Goal: Transaction & Acquisition: Purchase product/service

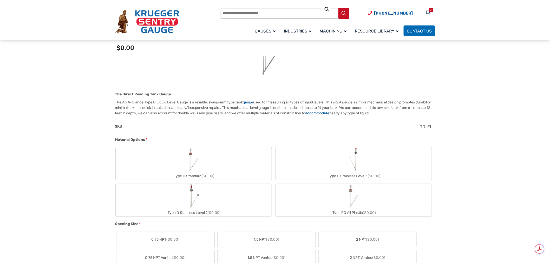
scroll to position [115, 0]
click at [387, 166] on label "Type D Stainless Level 1 ($0.00)" at bounding box center [354, 163] width 156 height 33
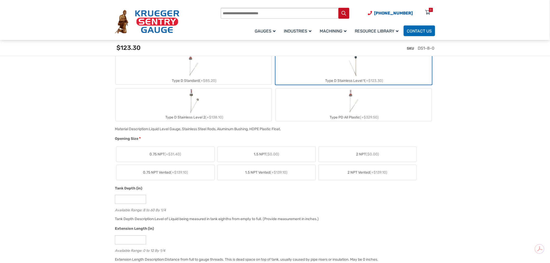
scroll to position [231, 0]
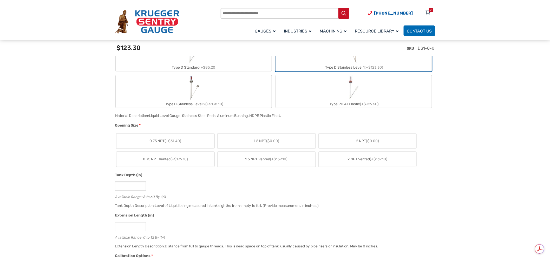
click at [344, 143] on label "2 NPT ($0.00)" at bounding box center [368, 141] width 98 height 15
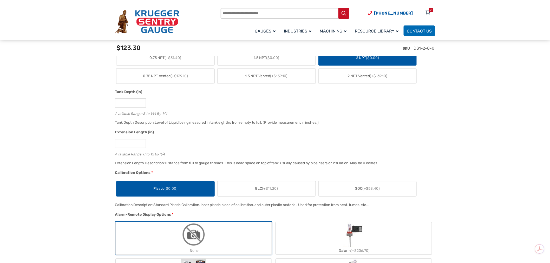
scroll to position [318, 0]
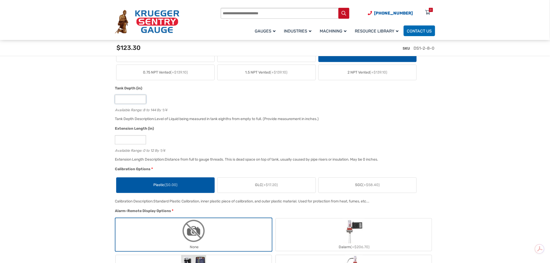
drag, startPoint x: 125, startPoint y: 97, endPoint x: 98, endPoint y: 98, distance: 27.9
type input "**"
click at [214, 133] on div "Extension Length (in) * Available Range: 0 to 12 By 1/4" at bounding box center [274, 141] width 320 height 30
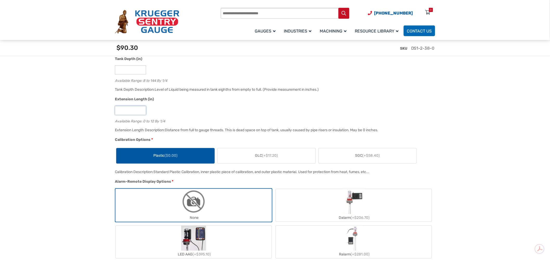
scroll to position [376, 0]
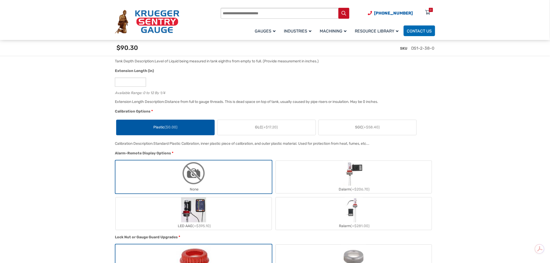
click at [272, 124] on label "GLC (+$17.20)" at bounding box center [267, 127] width 98 height 15
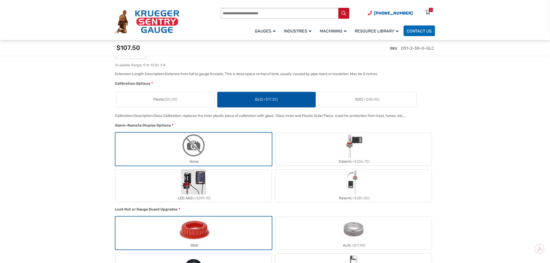
scroll to position [462, 0]
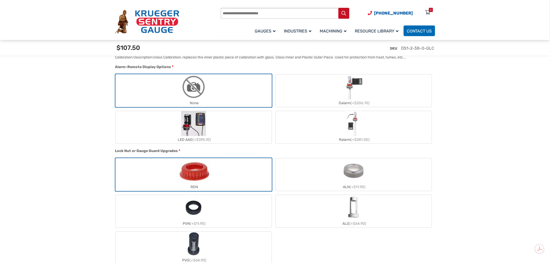
click at [339, 176] on label "ALN (+$11.90)" at bounding box center [354, 174] width 156 height 33
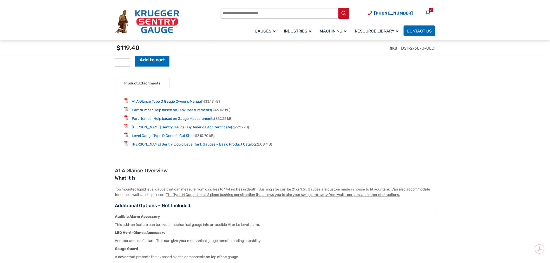
scroll to position [578, 0]
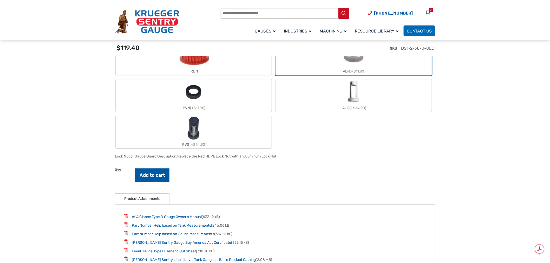
click at [152, 175] on button "Add to cart" at bounding box center [152, 176] width 34 height 14
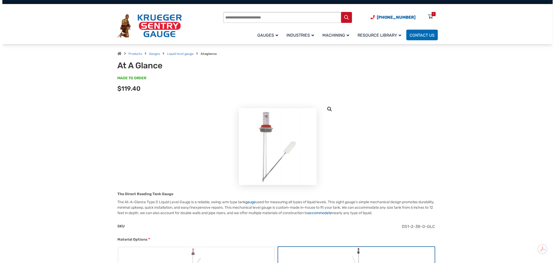
scroll to position [0, 0]
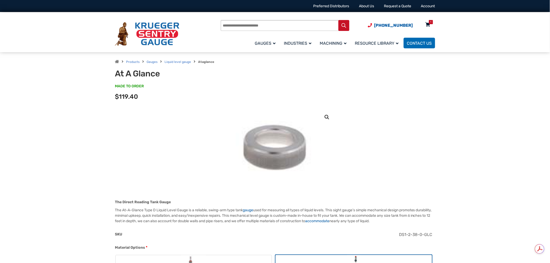
click at [431, 26] on div "1" at bounding box center [428, 25] width 13 height 9
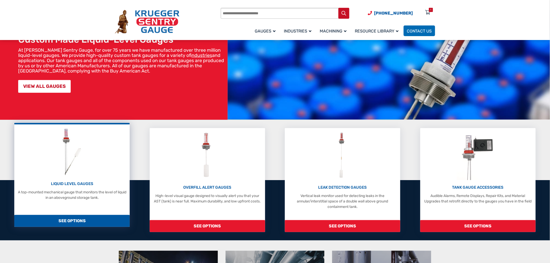
scroll to position [58, 0]
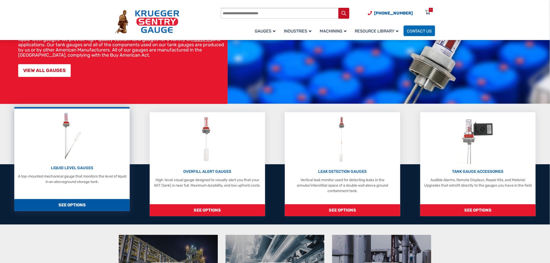
click at [96, 158] on div "LIQUID LEVEL GAUGES A top-mounted mechanical gauge that monitors the level of l…" at bounding box center [72, 147] width 110 height 73
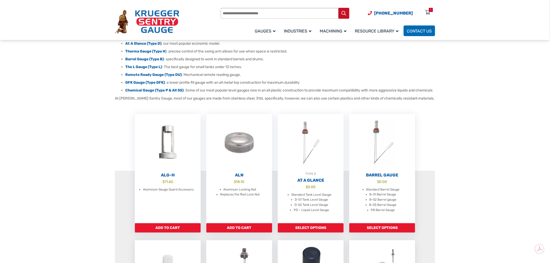
scroll to position [87, 0]
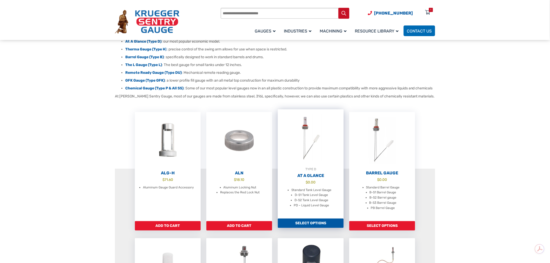
click at [305, 160] on img at bounding box center [311, 138] width 66 height 57
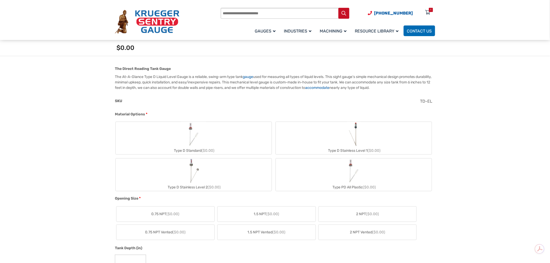
scroll to position [144, 0]
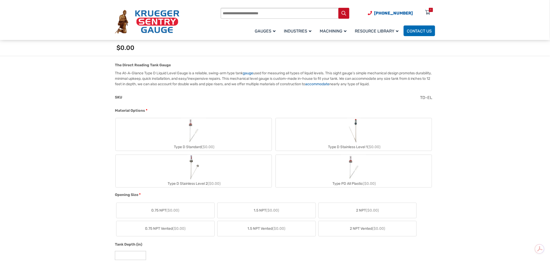
click at [210, 137] on label "Type D Standard ($0.00)" at bounding box center [194, 134] width 156 height 33
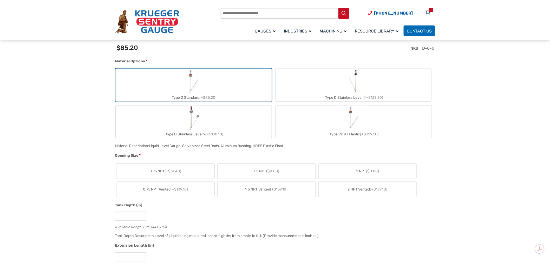
scroll to position [202, 0]
click at [360, 170] on span "2 NPT ($0.00)" at bounding box center [367, 169] width 23 height 5
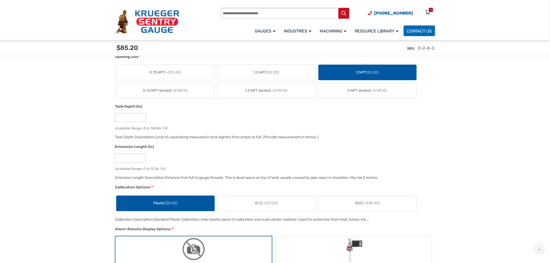
scroll to position [318, 0]
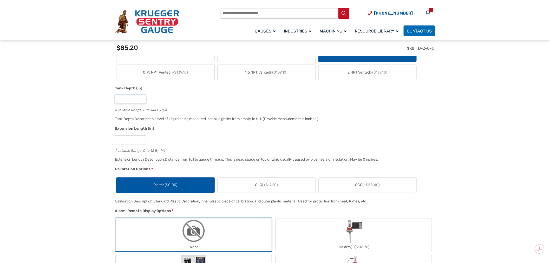
drag, startPoint x: 126, startPoint y: 99, endPoint x: 103, endPoint y: 100, distance: 22.7
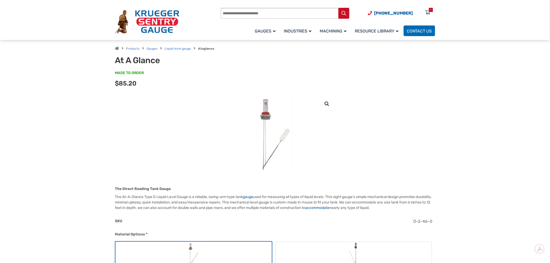
scroll to position [0, 0]
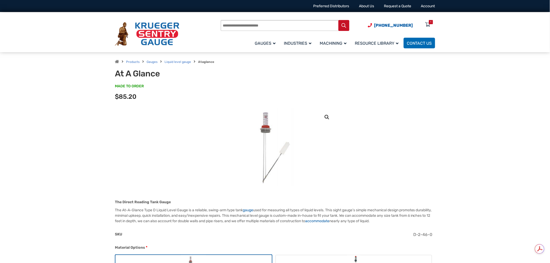
type input "**"
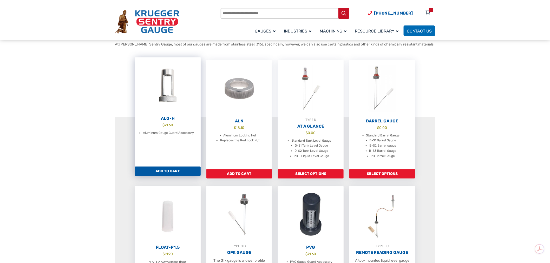
scroll to position [173, 0]
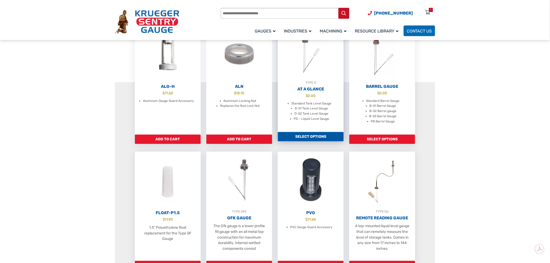
click at [309, 99] on span "$ 0.00" at bounding box center [311, 95] width 66 height 5
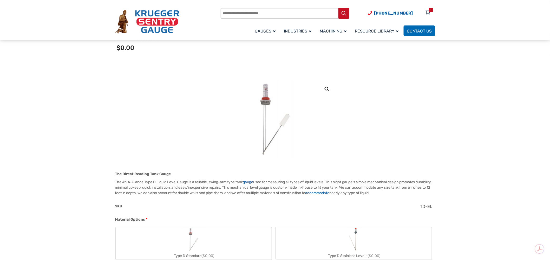
scroll to position [115, 0]
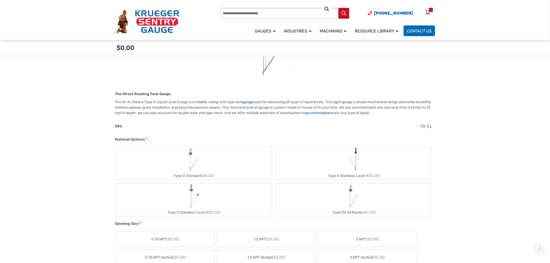
click at [254, 167] on label "Type D Standard ($0.00)" at bounding box center [194, 163] width 156 height 33
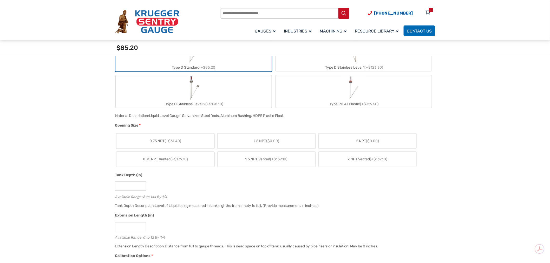
scroll to position [231, 0]
click at [375, 142] on span "2 NPT ($0.00)" at bounding box center [367, 140] width 23 height 5
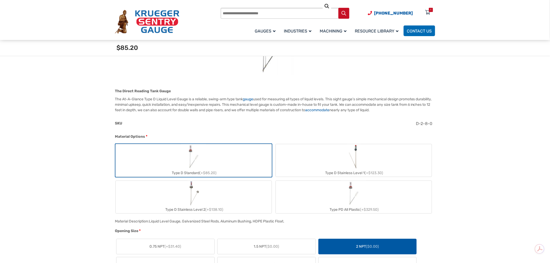
scroll to position [115, 0]
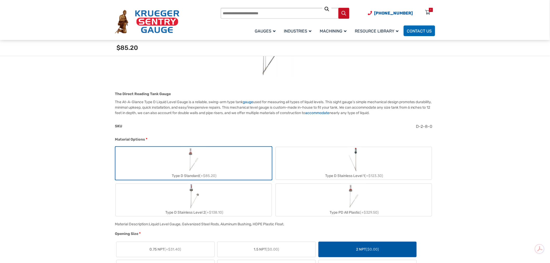
click at [415, 161] on label "Type D Stainless Level 1 (+$123.30)" at bounding box center [354, 163] width 156 height 33
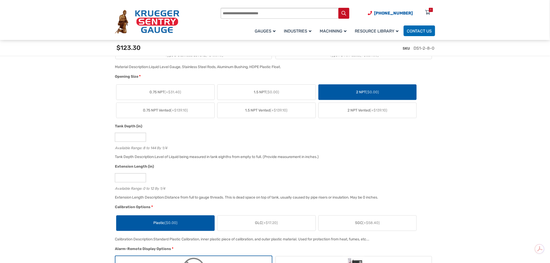
scroll to position [289, 0]
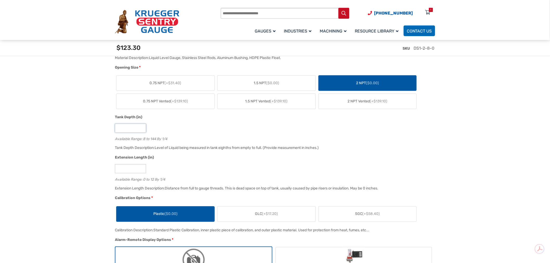
drag, startPoint x: 121, startPoint y: 128, endPoint x: 94, endPoint y: 126, distance: 27.6
type input "**"
click at [266, 211] on label "GLC (+$17.20)" at bounding box center [267, 214] width 98 height 15
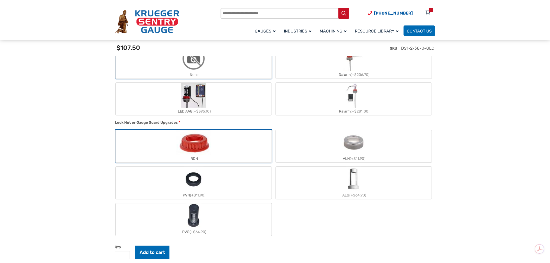
scroll to position [491, 0]
click at [387, 151] on label "ALN (+$11.90)" at bounding box center [354, 146] width 156 height 33
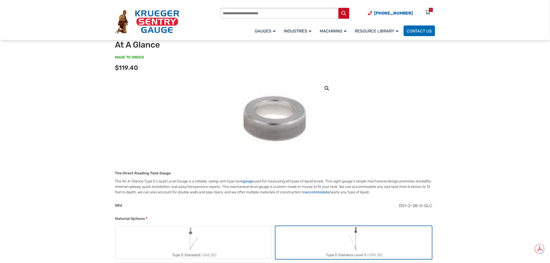
scroll to position [0, 0]
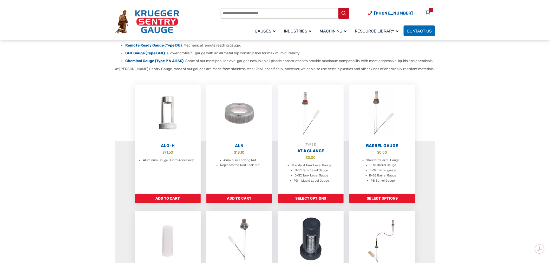
scroll to position [58, 0]
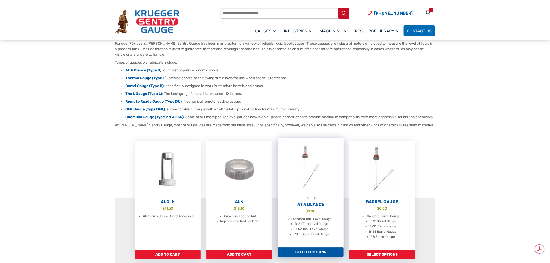
click at [318, 189] on img at bounding box center [311, 166] width 66 height 57
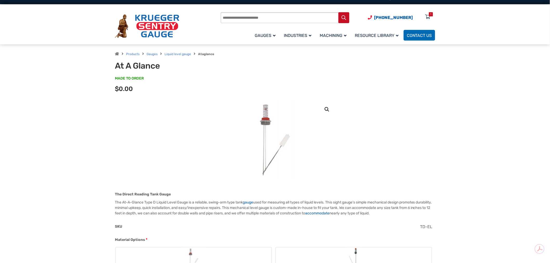
scroll to position [115, 0]
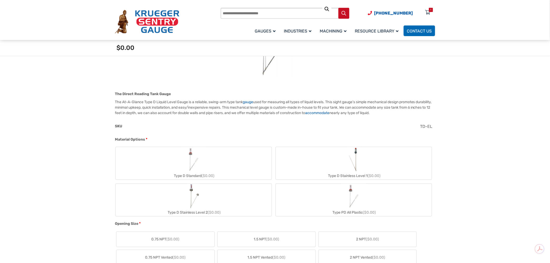
click at [318, 164] on label "Type D Stainless Level 1 ($0.00)" at bounding box center [354, 163] width 156 height 33
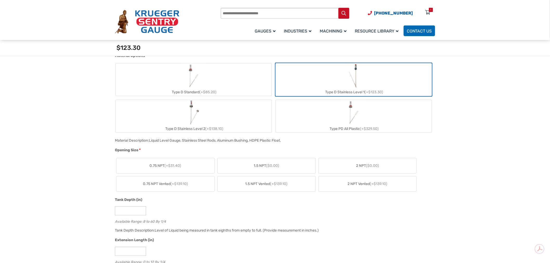
scroll to position [202, 0]
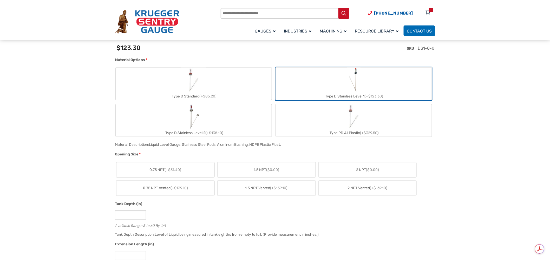
click at [361, 174] on label "2 NPT ($0.00)" at bounding box center [368, 170] width 98 height 15
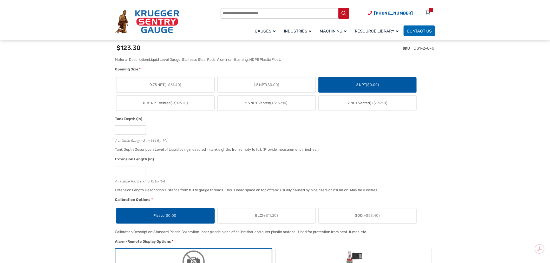
scroll to position [289, 0]
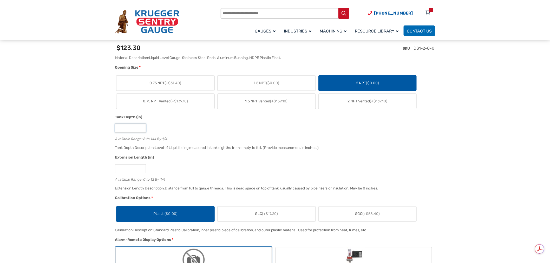
drag, startPoint x: 124, startPoint y: 131, endPoint x: 95, endPoint y: 135, distance: 29.2
click at [246, 158] on div "Extension Length (in)" at bounding box center [274, 158] width 318 height 7
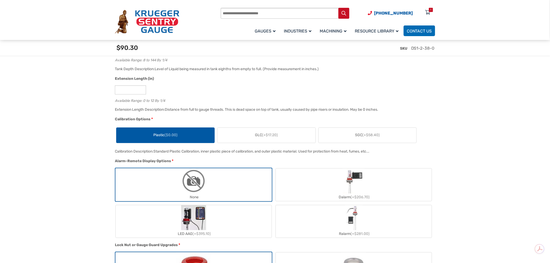
scroll to position [376, 0]
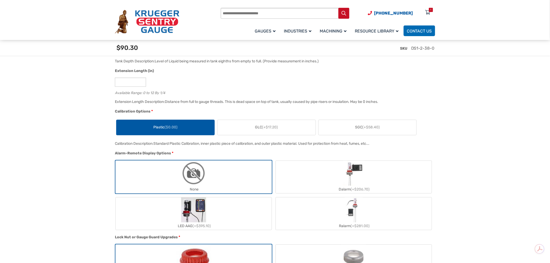
click at [262, 131] on label "GLC (+$17.20)" at bounding box center [267, 127] width 98 height 15
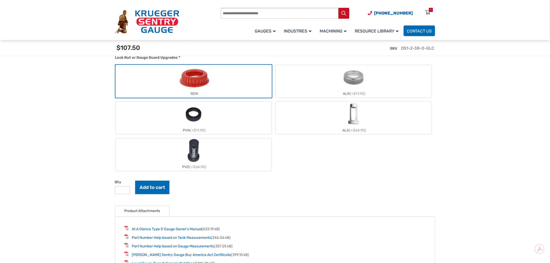
scroll to position [527, 0]
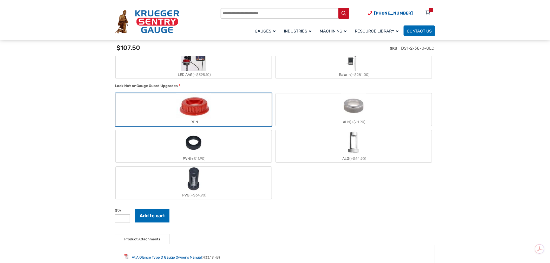
click at [337, 108] on label "ALN (+$11.90)" at bounding box center [354, 109] width 156 height 33
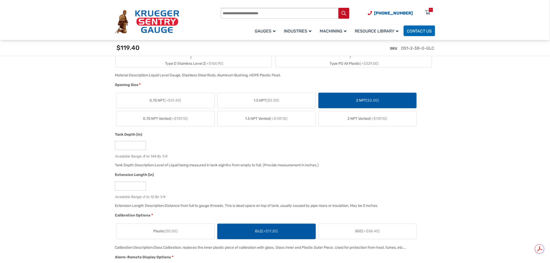
scroll to position [383, 0]
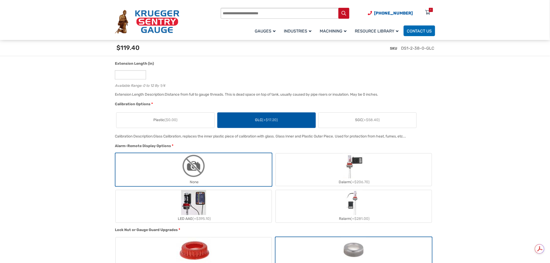
click at [169, 125] on label "Plastic ($0.00)" at bounding box center [166, 120] width 98 height 15
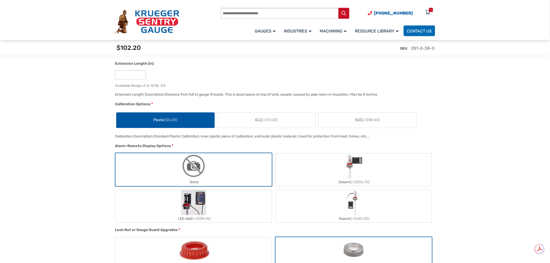
click at [230, 122] on label "GLC (+$17.20)" at bounding box center [267, 120] width 98 height 15
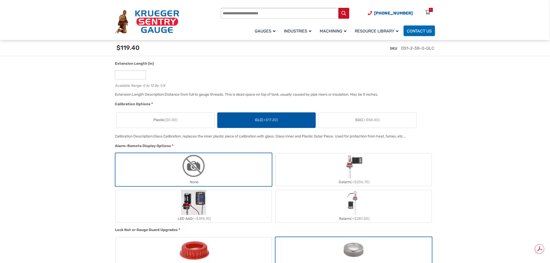
click at [204, 121] on label "Plastic ($0.00)" at bounding box center [166, 120] width 98 height 15
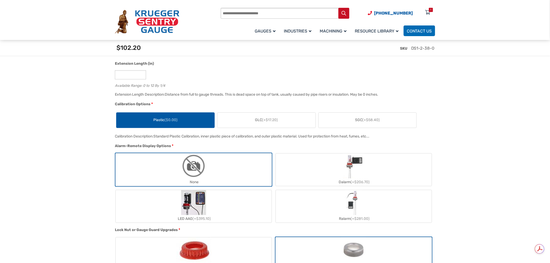
click at [229, 119] on label "GLC (+$17.20)" at bounding box center [267, 120] width 98 height 15
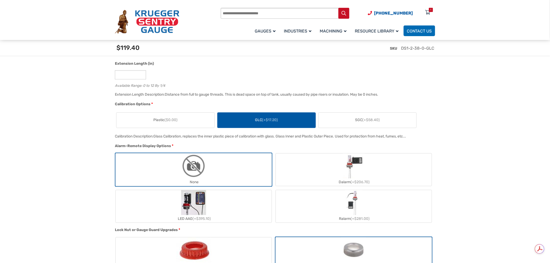
click at [175, 122] on span "($0.00)" at bounding box center [171, 120] width 13 height 4
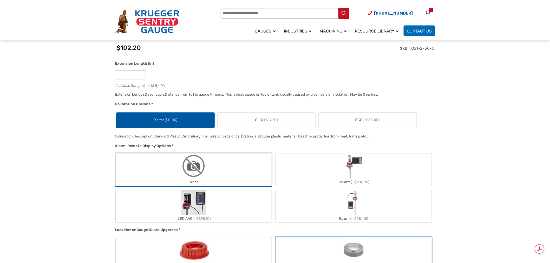
click at [245, 118] on label "GLC (+$17.20)" at bounding box center [267, 120] width 98 height 15
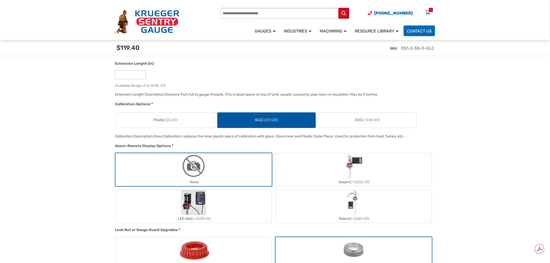
click at [195, 120] on label "Plastic ($0.00)" at bounding box center [166, 120] width 98 height 15
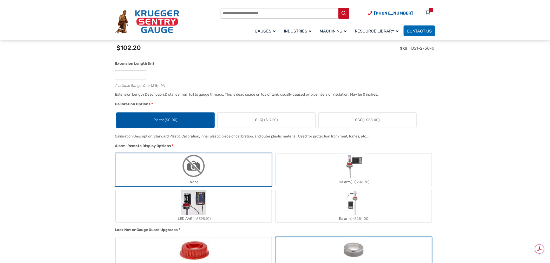
click at [240, 117] on label "GLC (+$17.20)" at bounding box center [267, 120] width 98 height 15
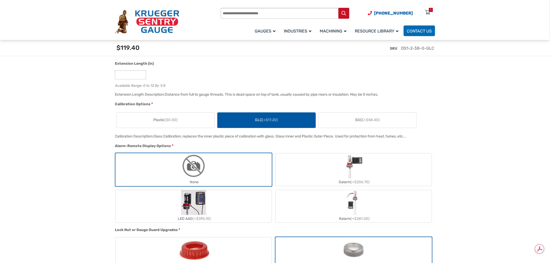
click at [188, 119] on label "Plastic ($0.00)" at bounding box center [166, 120] width 98 height 15
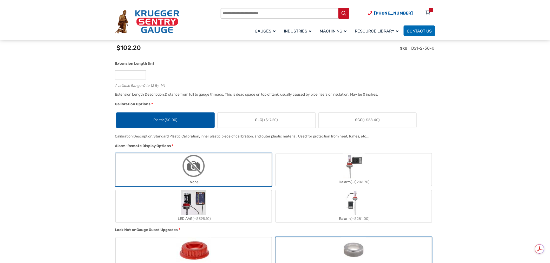
click at [244, 118] on label "GLC (+$17.20)" at bounding box center [267, 120] width 98 height 15
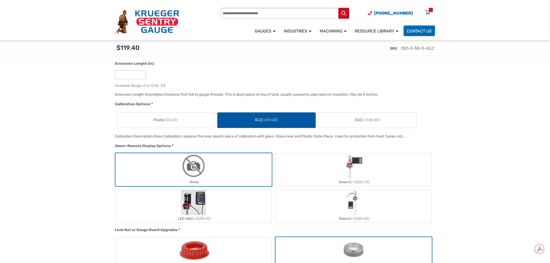
click at [349, 118] on label "SGC (+$58.40)" at bounding box center [368, 120] width 98 height 15
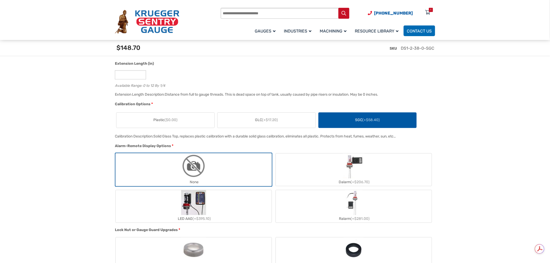
click at [270, 121] on span "(+$17.20)" at bounding box center [270, 120] width 16 height 4
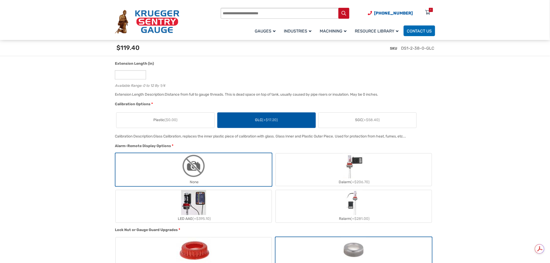
click at [331, 120] on label "SGC (+$58.40)" at bounding box center [368, 120] width 98 height 15
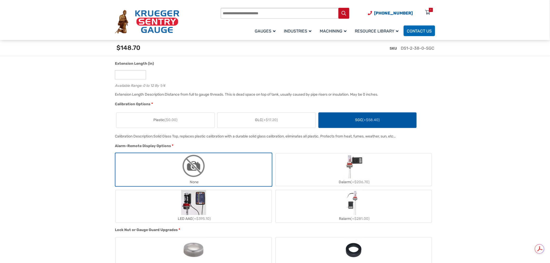
click at [272, 121] on span "(+$17.20)" at bounding box center [270, 120] width 16 height 4
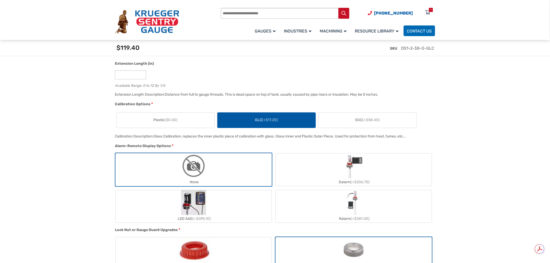
click at [357, 115] on label "SGC (+$58.40)" at bounding box center [368, 120] width 98 height 15
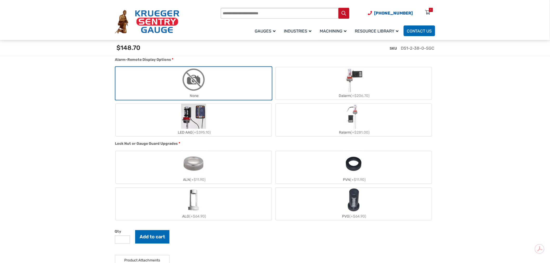
scroll to position [441, 0]
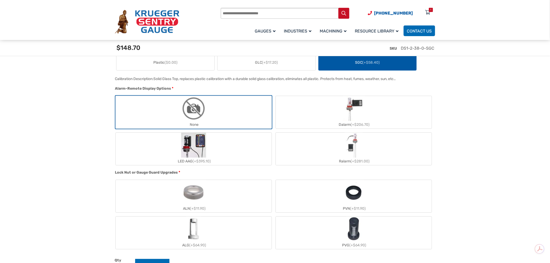
click at [258, 66] on label "GLC (+$17.20)" at bounding box center [267, 62] width 98 height 15
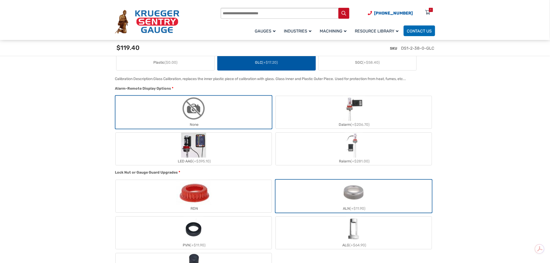
click at [222, 186] on label "RDN" at bounding box center [194, 196] width 156 height 33
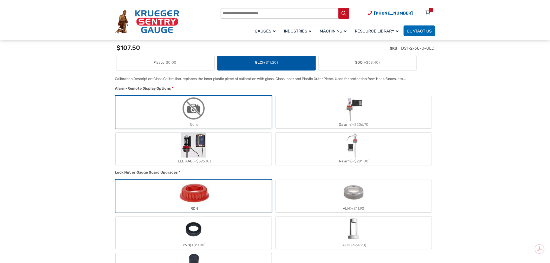
click at [309, 193] on label "ALN (+$11.90)" at bounding box center [354, 196] width 156 height 33
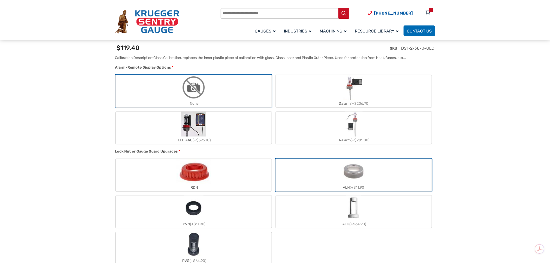
scroll to position [498, 0]
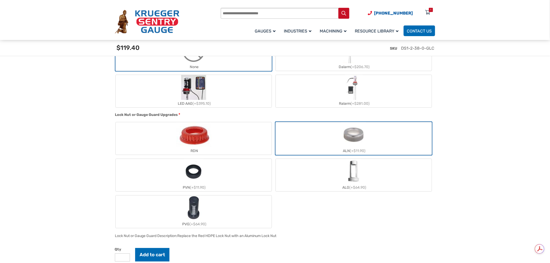
click at [254, 139] on label "RDN" at bounding box center [194, 138] width 156 height 33
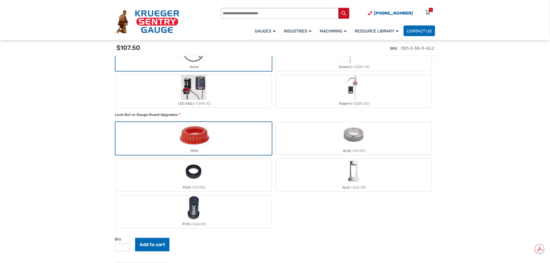
click at [299, 136] on label "ALN (+$11.90)" at bounding box center [354, 138] width 156 height 33
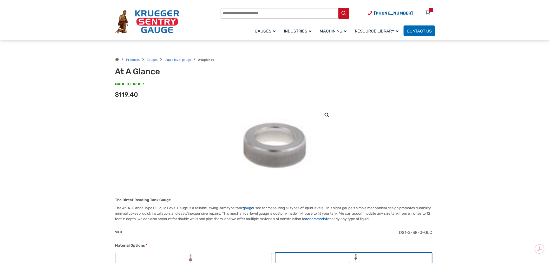
scroll to position [0, 0]
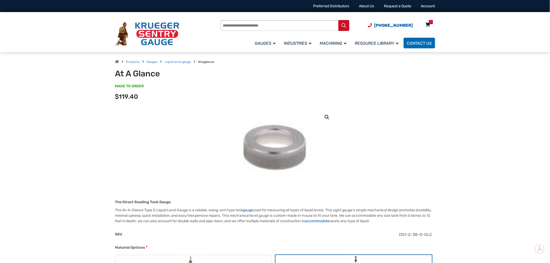
click at [432, 24] on div "1" at bounding box center [431, 22] width 1 height 4
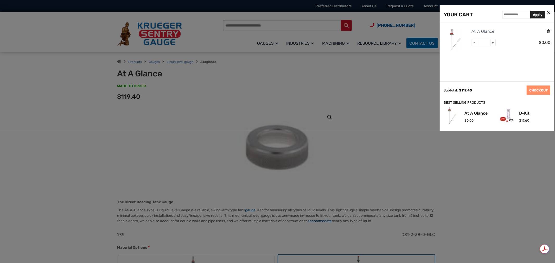
click at [547, 29] on icon "Remove this item" at bounding box center [548, 31] width 4 height 5
click at [549, 12] on icon at bounding box center [548, 12] width 3 height 5
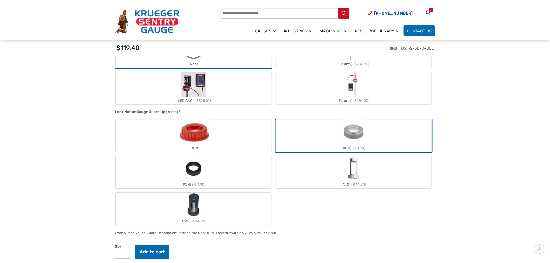
scroll to position [491, 0]
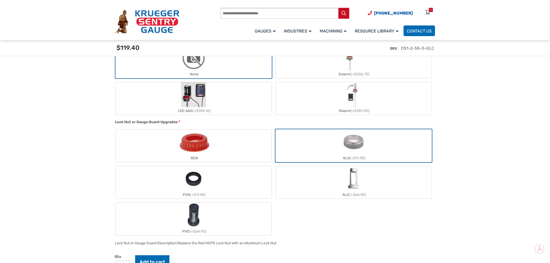
click at [203, 149] on img "RDN" at bounding box center [193, 142] width 35 height 25
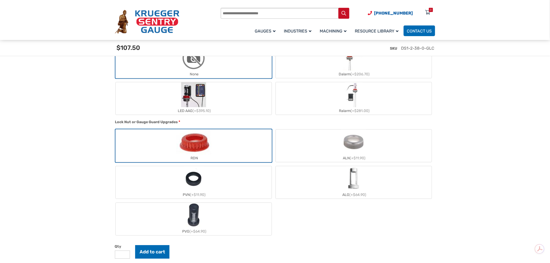
click at [305, 147] on label "ALN (+$11.90)" at bounding box center [354, 146] width 156 height 33
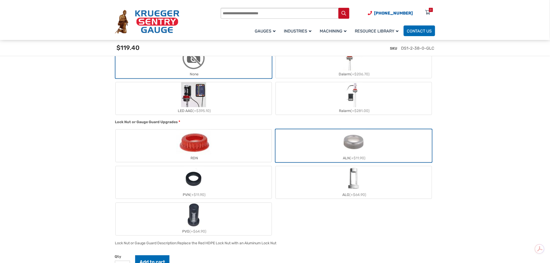
click at [255, 146] on label "RDN" at bounding box center [194, 146] width 156 height 33
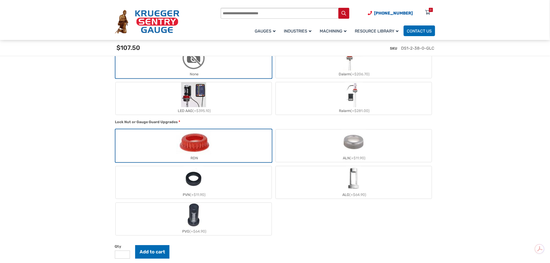
click at [294, 145] on label "ALN (+$11.90)" at bounding box center [354, 146] width 156 height 33
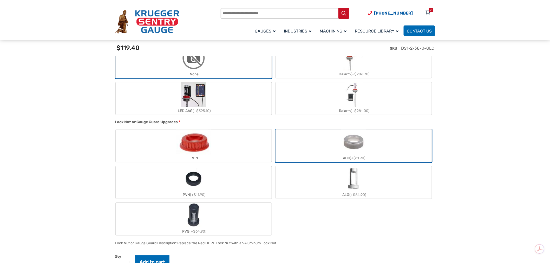
click at [298, 174] on label "ALG (+$64.90)" at bounding box center [354, 182] width 156 height 33
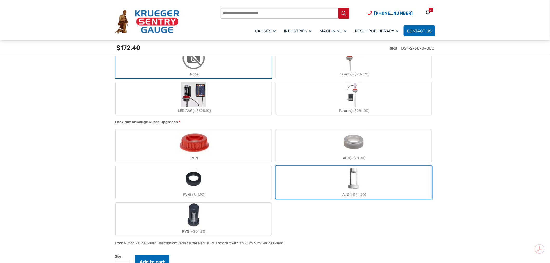
click at [300, 144] on label "ALN (+$11.90)" at bounding box center [354, 146] width 156 height 33
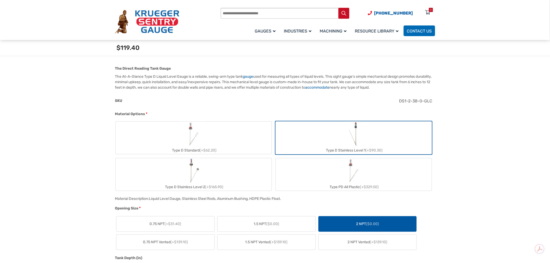
scroll to position [144, 0]
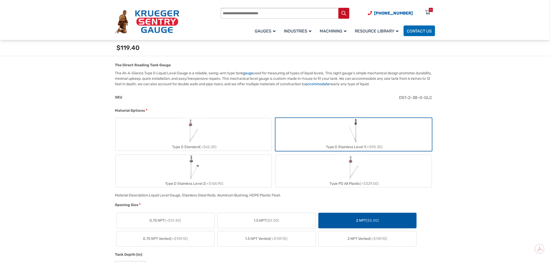
click at [246, 147] on div "Type D Standard (+$62.20)" at bounding box center [194, 147] width 156 height 8
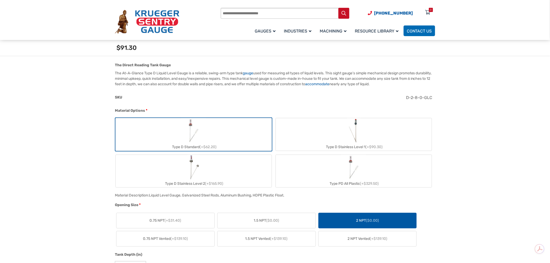
click at [305, 138] on label "Type D Stainless Level 1 (+$90.30)" at bounding box center [354, 134] width 156 height 33
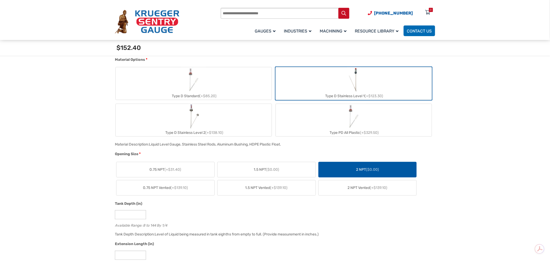
scroll to position [202, 0]
drag, startPoint x: 128, startPoint y: 213, endPoint x: 100, endPoint y: 212, distance: 28.4
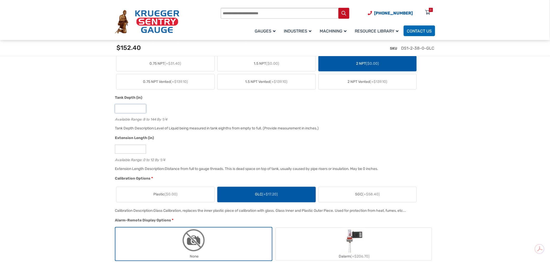
scroll to position [318, 0]
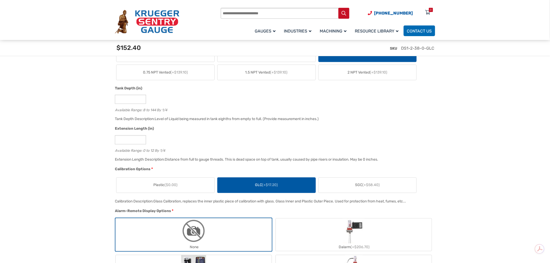
click at [204, 188] on label "Plastic ($0.00)" at bounding box center [166, 185] width 98 height 15
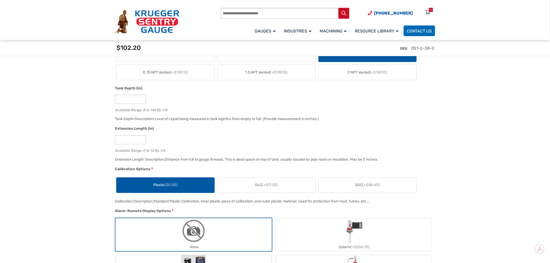
click at [241, 188] on label "GLC (+$17.20)" at bounding box center [267, 185] width 98 height 15
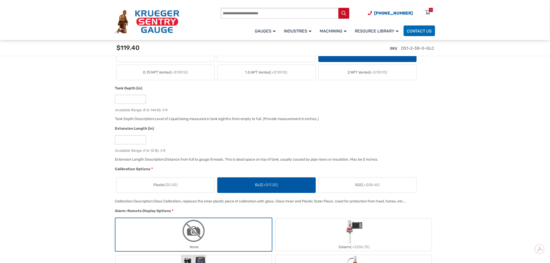
click at [206, 186] on label "Plastic ($0.00)" at bounding box center [166, 185] width 98 height 15
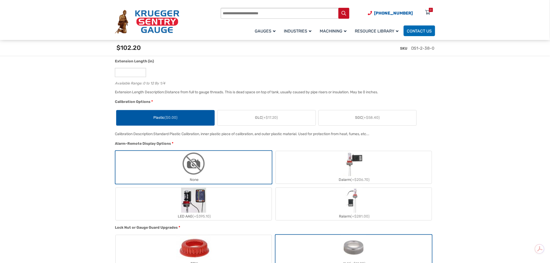
scroll to position [405, 0]
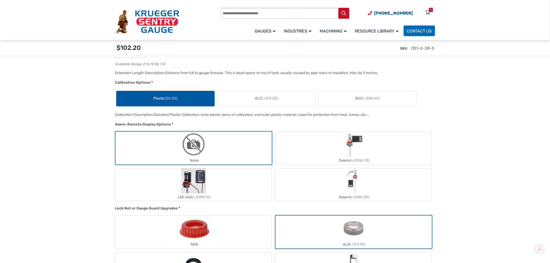
click at [340, 228] on label "ALN (+$11.90)" at bounding box center [354, 232] width 156 height 33
click at [235, 98] on label "GLC (+$17.20)" at bounding box center [267, 98] width 98 height 15
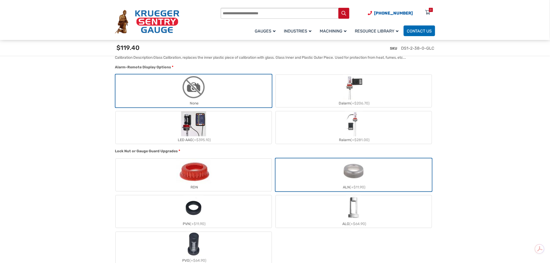
scroll to position [462, 0]
click at [242, 177] on label "RDN" at bounding box center [194, 174] width 156 height 33
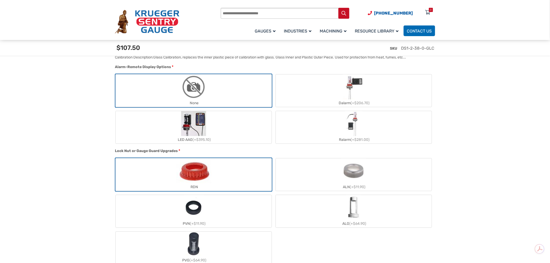
click at [317, 174] on label "ALN (+$11.90)" at bounding box center [354, 174] width 156 height 33
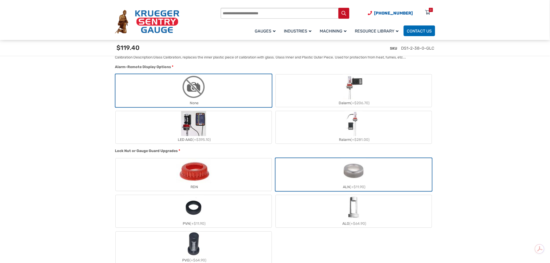
click at [236, 174] on label "RDN" at bounding box center [194, 174] width 156 height 33
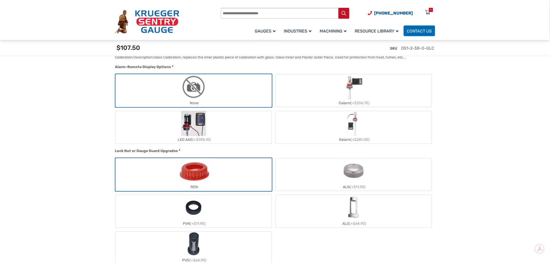
click at [323, 173] on label "ALN (+$11.90)" at bounding box center [354, 174] width 156 height 33
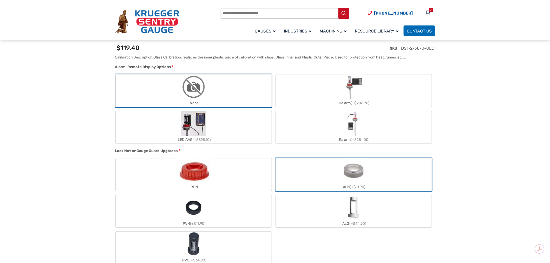
click at [313, 201] on label "ALG (+$64.90)" at bounding box center [354, 211] width 156 height 33
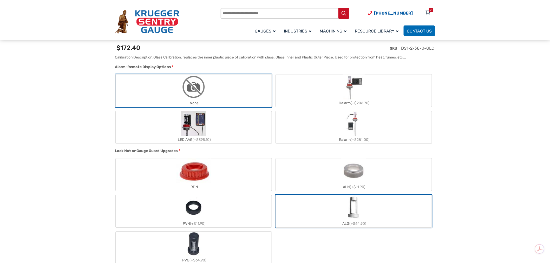
click at [258, 205] on label "PVN (+$11.90)" at bounding box center [194, 211] width 156 height 33
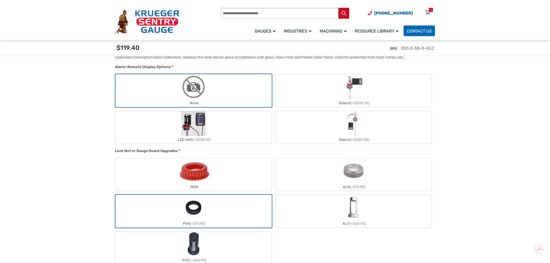
click at [308, 175] on label "ALN (+$11.90)" at bounding box center [354, 174] width 156 height 33
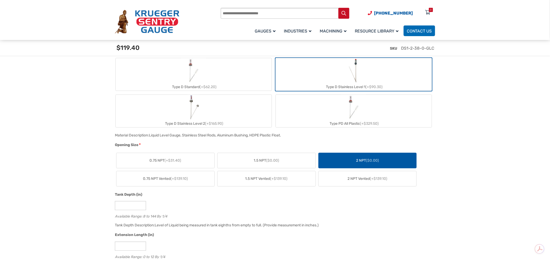
scroll to position [202, 0]
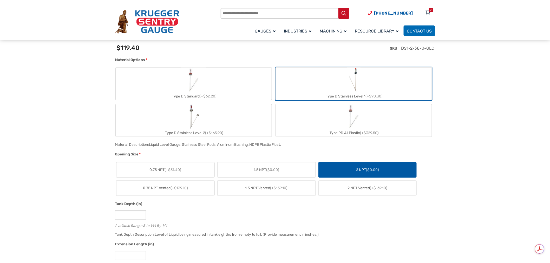
click at [250, 85] on label "Type D Standard (+$62.20)" at bounding box center [194, 84] width 156 height 33
type input "*"
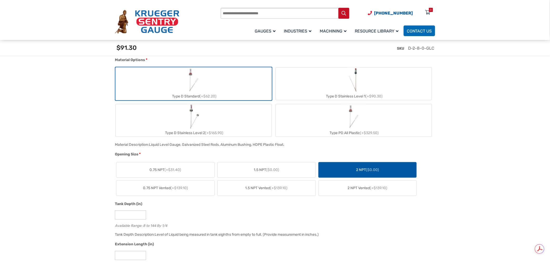
click at [298, 84] on label "Type D Stainless Level 1 (+$90.30)" at bounding box center [354, 84] width 156 height 33
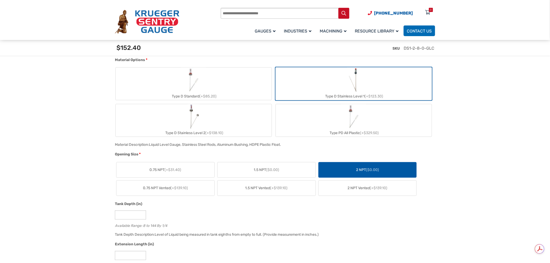
click at [258, 84] on label "Type D Standard (+$85.20)" at bounding box center [194, 84] width 156 height 33
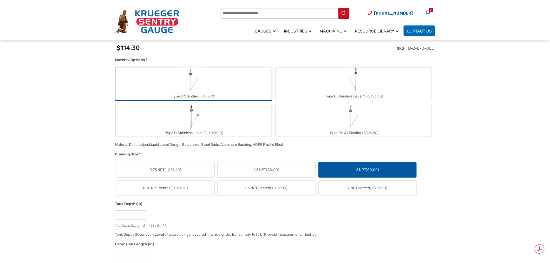
click at [297, 82] on label "Type D Stainless Level 1 (+$123.30)" at bounding box center [354, 84] width 156 height 33
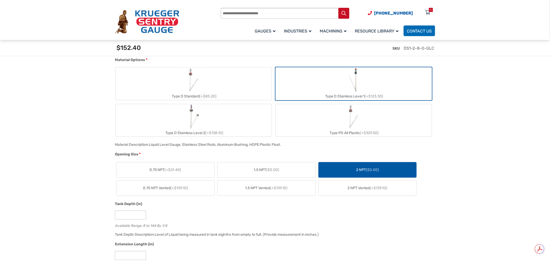
click at [254, 82] on label "Type D Standard (+$85.20)" at bounding box center [194, 84] width 156 height 33
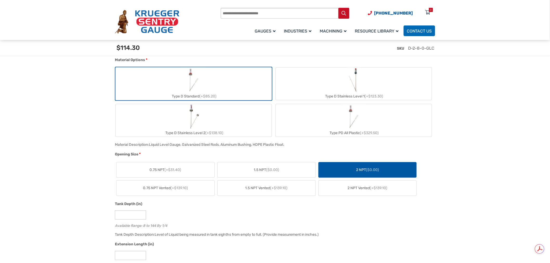
click at [306, 82] on label "Type D Stainless Level 1 (+$123.30)" at bounding box center [354, 84] width 156 height 33
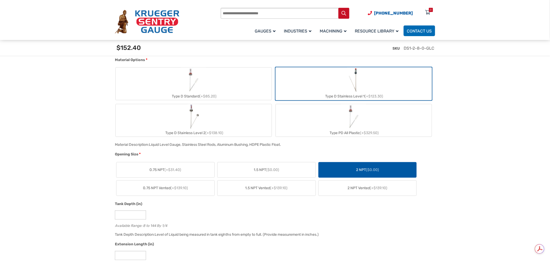
click at [252, 82] on label "Type D Standard (+$85.20)" at bounding box center [194, 84] width 156 height 33
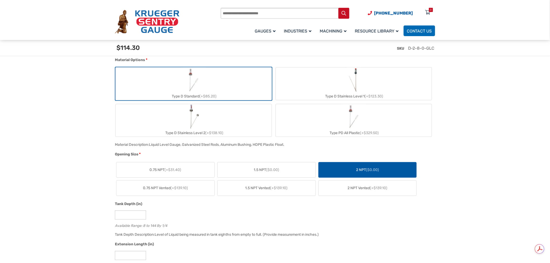
click at [298, 79] on label "Type D Stainless Level 1 (+$123.30)" at bounding box center [354, 84] width 156 height 33
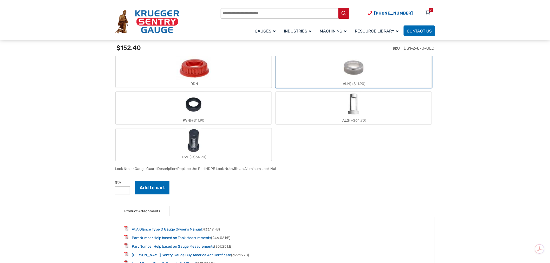
scroll to position [578, 0]
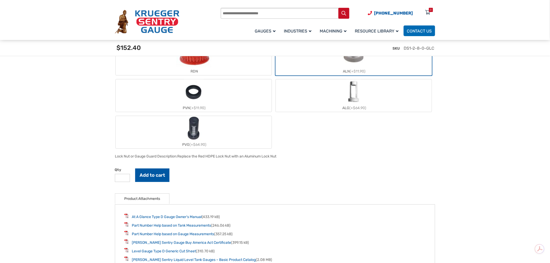
click at [155, 177] on button "Add to cart" at bounding box center [152, 176] width 34 height 14
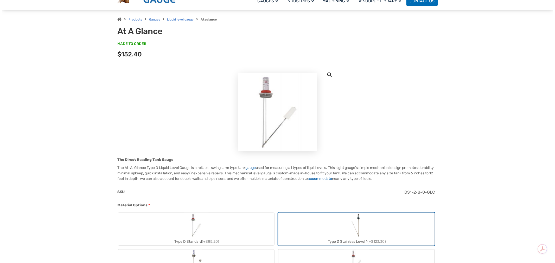
scroll to position [0, 0]
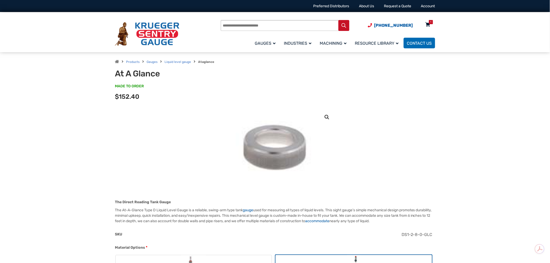
click at [427, 25] on icon at bounding box center [428, 25] width 5 height 8
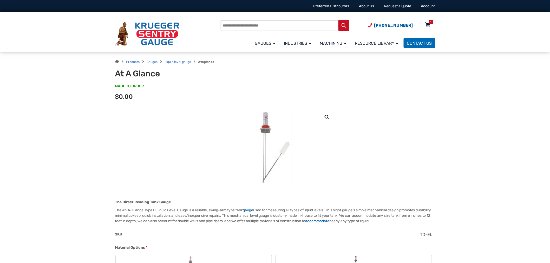
click at [427, 22] on icon at bounding box center [428, 25] width 5 height 8
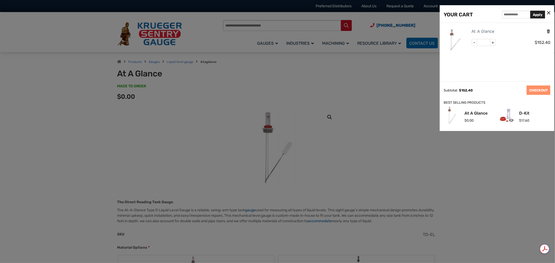
click at [547, 33] on icon "Remove this item" at bounding box center [548, 31] width 4 height 5
click at [422, 98] on div at bounding box center [277, 131] width 555 height 263
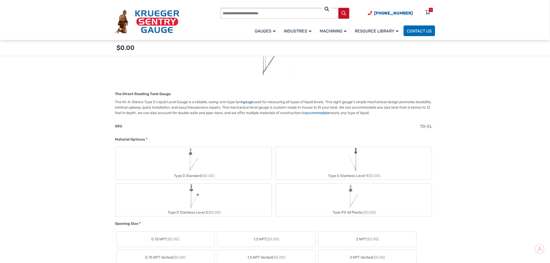
scroll to position [173, 0]
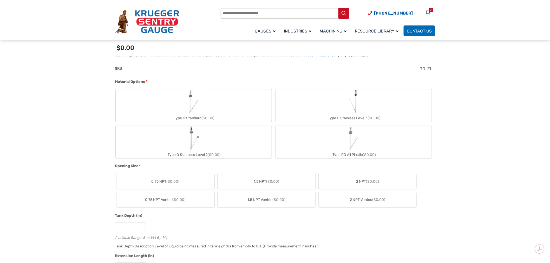
click at [370, 109] on label "Type D Stainless Level 1 ($0.00)" at bounding box center [354, 105] width 156 height 33
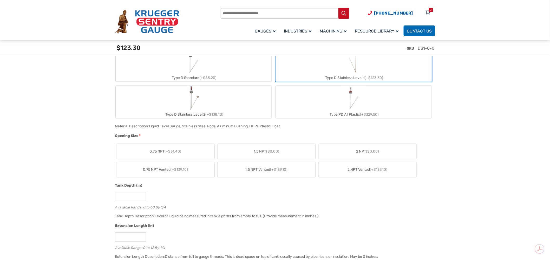
scroll to position [231, 0]
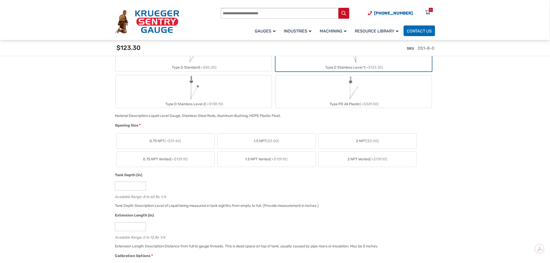
click at [347, 135] on label "2 NPT ($0.00)" at bounding box center [368, 141] width 98 height 15
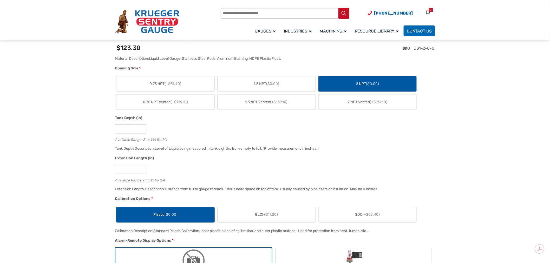
scroll to position [289, 0]
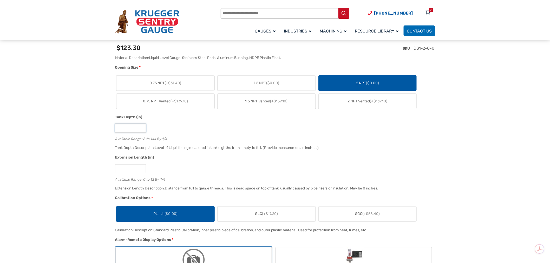
drag, startPoint x: 119, startPoint y: 130, endPoint x: 103, endPoint y: 129, distance: 15.4
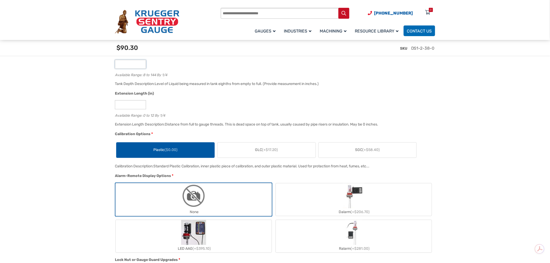
scroll to position [376, 0]
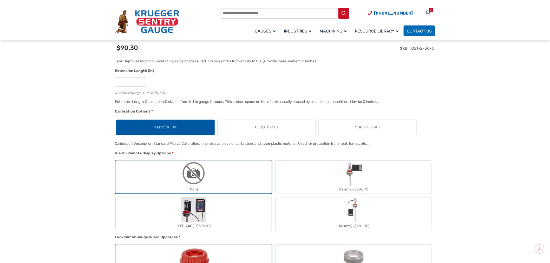
type input "**"
click at [256, 122] on label "GLC (+$17.20)" at bounding box center [267, 127] width 98 height 15
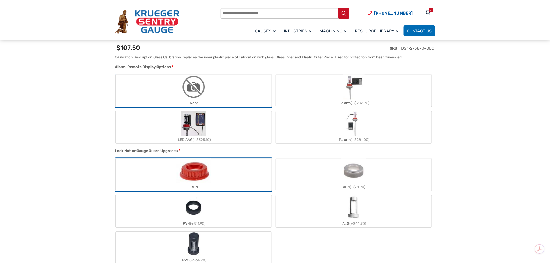
click at [313, 164] on label "ALN (+$11.90)" at bounding box center [354, 174] width 156 height 33
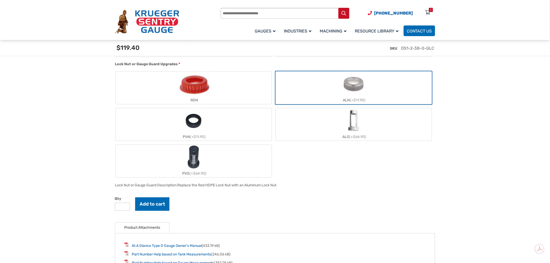
scroll to position [636, 0]
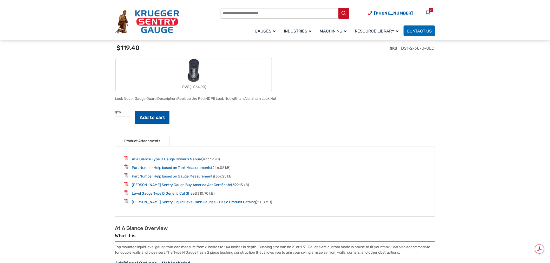
click at [149, 114] on button "Add to cart" at bounding box center [152, 118] width 34 height 14
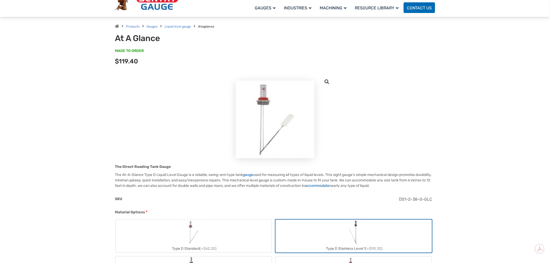
scroll to position [0, 0]
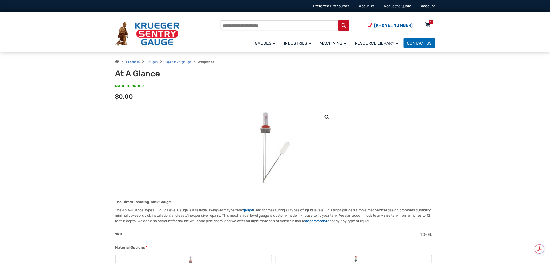
click at [426, 24] on icon at bounding box center [428, 25] width 5 height 8
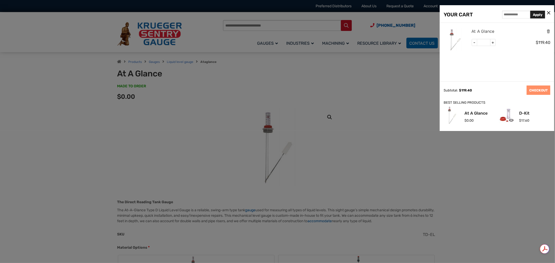
click at [485, 30] on link "At A Glance" at bounding box center [483, 31] width 23 height 7
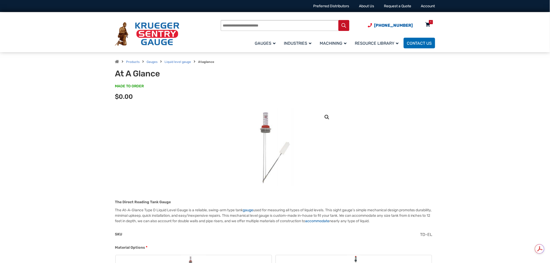
click at [431, 24] on icon at bounding box center [428, 25] width 5 height 8
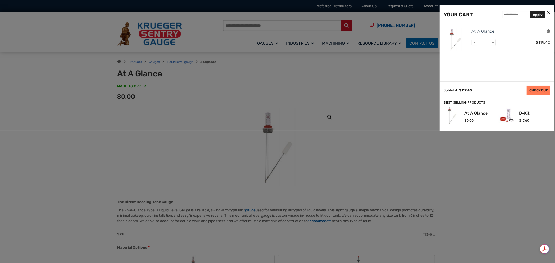
click at [529, 92] on link "CHECKOUT" at bounding box center [539, 90] width 24 height 9
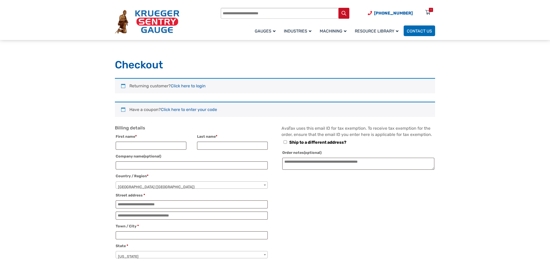
select select "**"
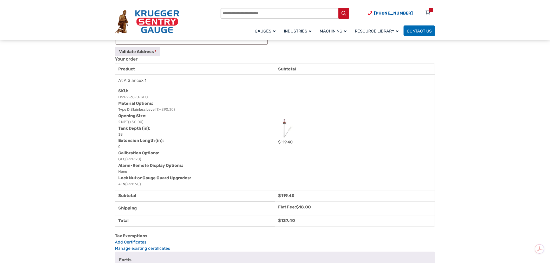
scroll to position [260, 0]
